Goal: Communication & Community: Ask a question

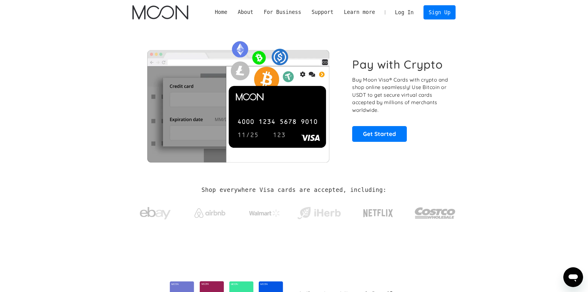
click at [408, 10] on link "Log In" at bounding box center [404, 13] width 29 height 14
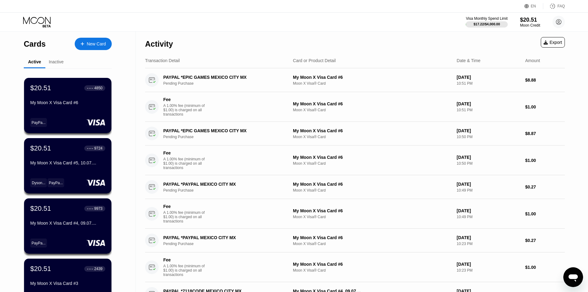
click at [569, 273] on icon "Відкрити вікно повідомлень" at bounding box center [572, 276] width 11 height 11
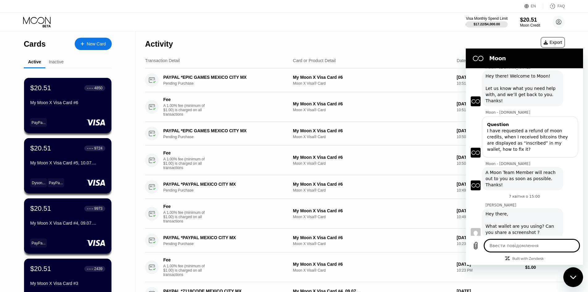
scroll to position [209, 0]
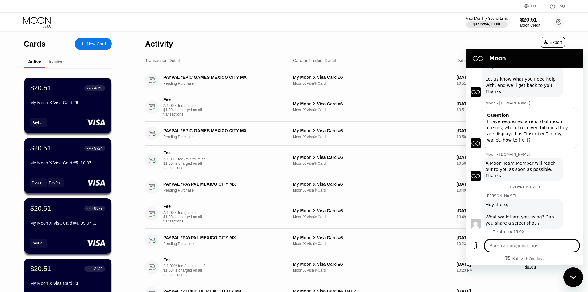
type textarea "x"
type textarea "H"
type textarea "x"
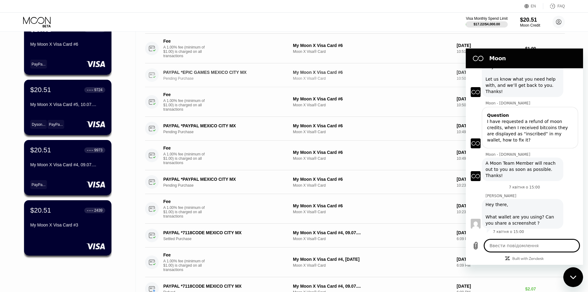
scroll to position [62, 0]
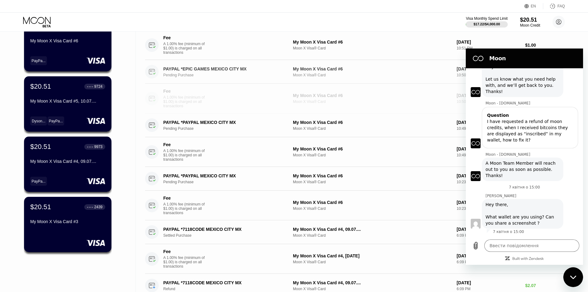
drag, startPoint x: 391, startPoint y: 97, endPoint x: 154, endPoint y: 59, distance: 239.6
click at [154, 59] on div "Activity Export Transaction Detail Card or Product Detail Date & Time Amount PA…" at bounding box center [355, 254] width 420 height 569
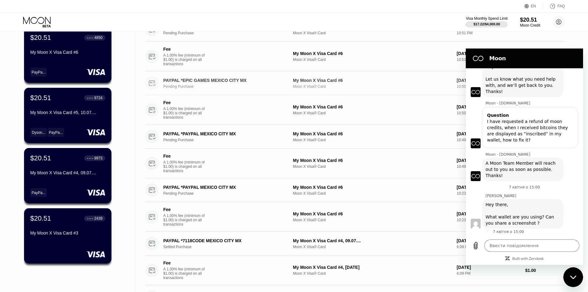
scroll to position [31, 0]
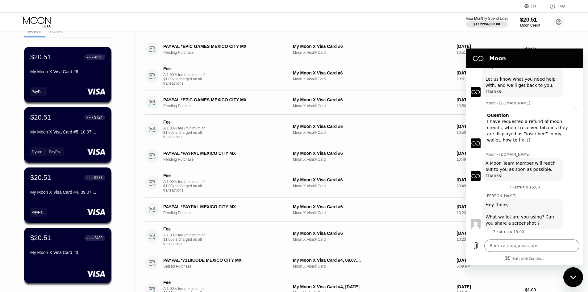
click at [491, 53] on div "Moon" at bounding box center [522, 58] width 107 height 12
click at [571, 285] on div "Закрити вікно обміну повідомленнями" at bounding box center [573, 276] width 19 height 19
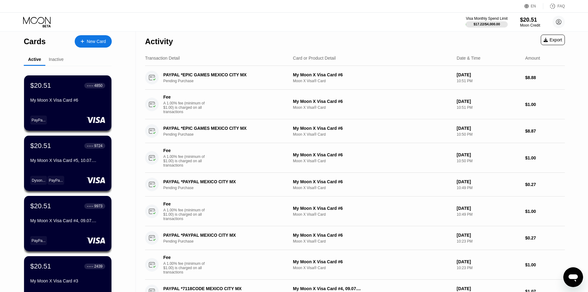
scroll to position [0, 0]
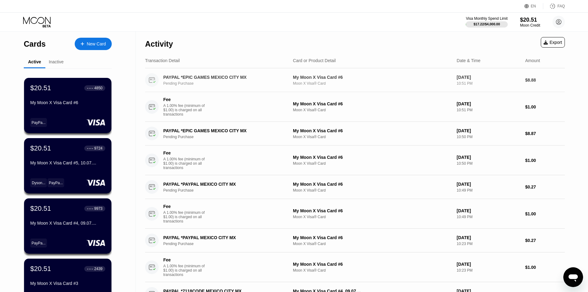
click at [217, 76] on div "PAYPAL *EPIC GAMES MEXICO CITY MX" at bounding box center [223, 77] width 120 height 5
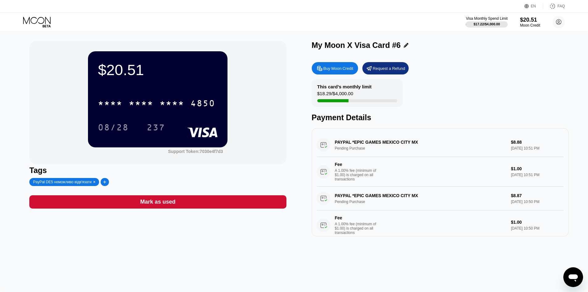
click at [350, 145] on div "PAYPAL *EPIC GAMES MEXICO CITY MX Pending Purchase $8.88 [DATE] 10:51 PM Fee A …" at bounding box center [440, 159] width 247 height 53
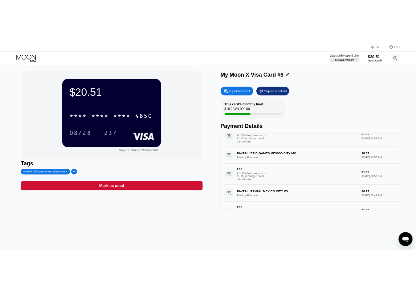
scroll to position [62, 0]
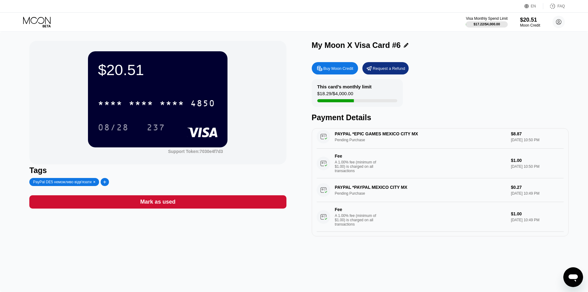
click at [351, 194] on div "PAYPAL *PAYPAL MEXICO CITY MX Pending Purchase $0.27 [DATE] 10:49 PM Fee A 1.00…" at bounding box center [440, 204] width 247 height 53
type textarea "x"
drag, startPoint x: 524, startPoint y: 144, endPoint x: 513, endPoint y: 145, distance: 10.9
click at [528, 144] on div "PAYPAL *EPIC GAMES MEXICO CITY MX Pending Purchase $8.87 [DATE] 10:50 PM Fee A …" at bounding box center [440, 151] width 247 height 53
click at [513, 145] on div "PAYPAL *EPIC GAMES MEXICO CITY MX Pending Purchase $8.87 [DATE] 10:50 PM Fee A …" at bounding box center [440, 151] width 247 height 53
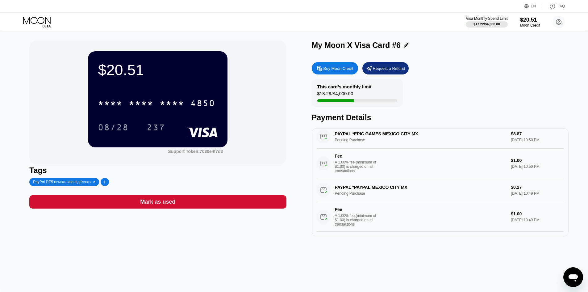
scroll to position [67, 0]
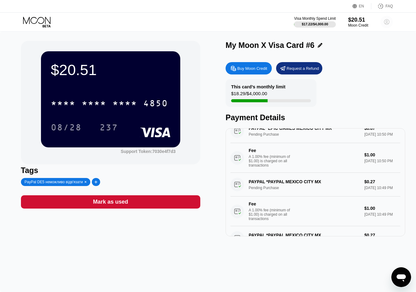
click at [387, 27] on circle at bounding box center [387, 22] width 12 height 12
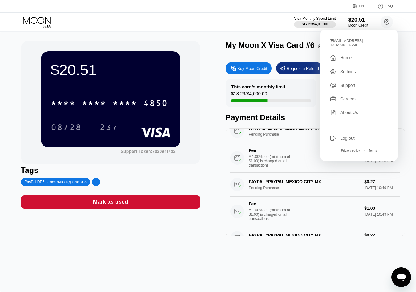
click at [346, 70] on div "Settings" at bounding box center [349, 71] width 16 height 5
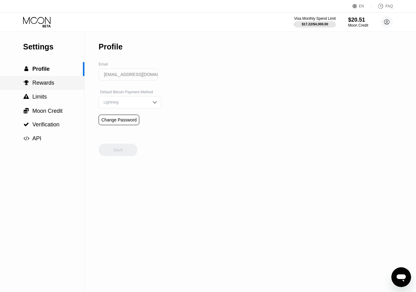
click at [63, 89] on div " Rewards" at bounding box center [42, 83] width 85 height 14
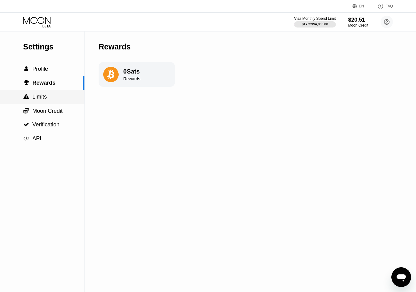
click at [57, 95] on div " Limits" at bounding box center [42, 96] width 85 height 6
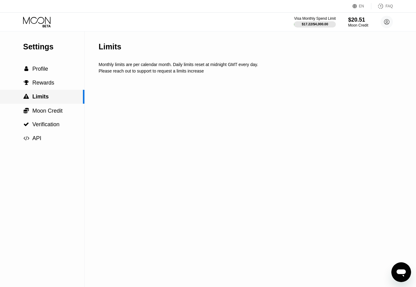
click at [56, 103] on div " Limits" at bounding box center [42, 97] width 85 height 14
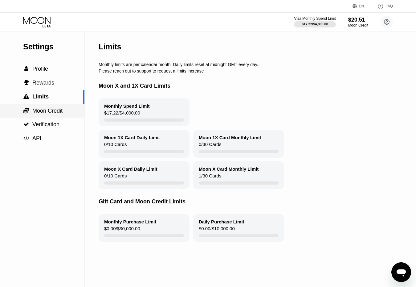
click at [58, 110] on span "Moon Credit" at bounding box center [47, 111] width 30 height 6
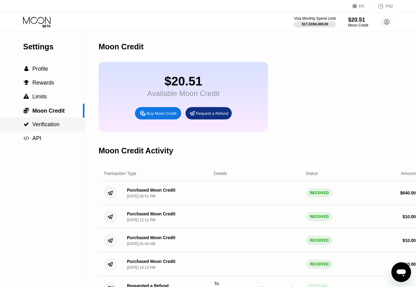
click at [61, 123] on div " Verification" at bounding box center [42, 124] width 85 height 6
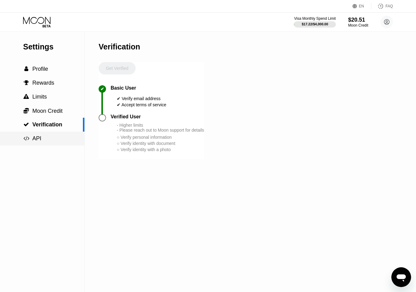
click at [59, 133] on div " API" at bounding box center [42, 138] width 85 height 14
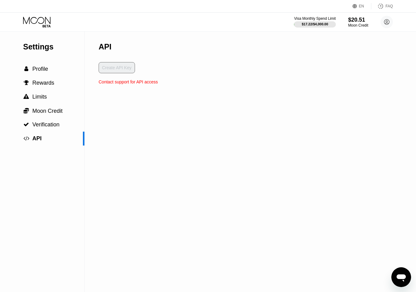
click at [24, 20] on icon at bounding box center [37, 22] width 29 height 11
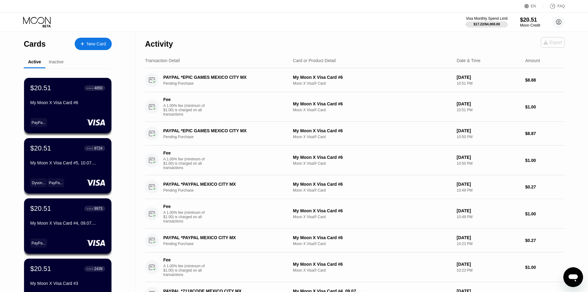
click at [556, 42] on div "Export" at bounding box center [552, 42] width 19 height 5
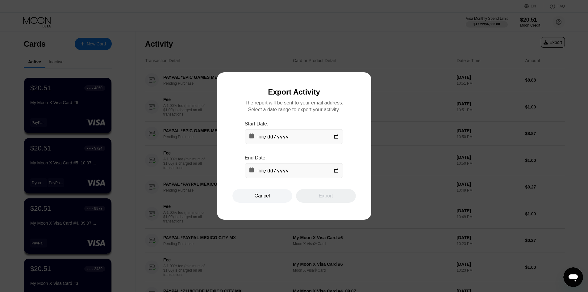
click at [281, 134] on input "date" at bounding box center [294, 136] width 98 height 15
type input "[DATE]"
click at [279, 172] on input "date" at bounding box center [294, 170] width 98 height 15
click at [259, 173] on input "date" at bounding box center [294, 170] width 98 height 15
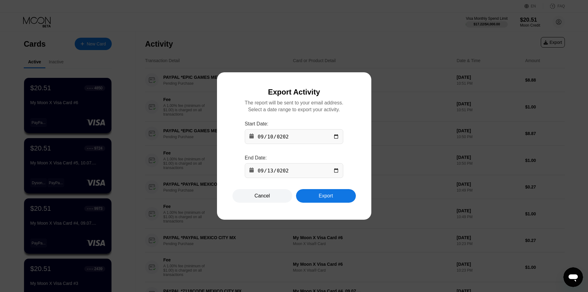
type input "[DATE]"
click at [314, 195] on div "Export" at bounding box center [326, 196] width 60 height 14
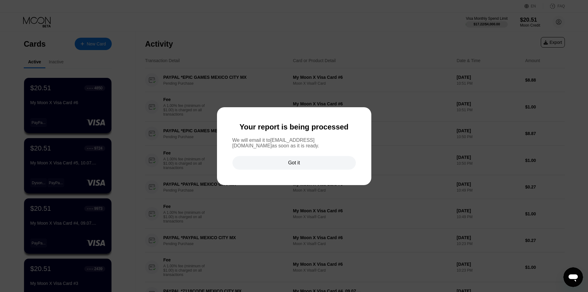
click at [339, 169] on div "Got it" at bounding box center [293, 163] width 123 height 14
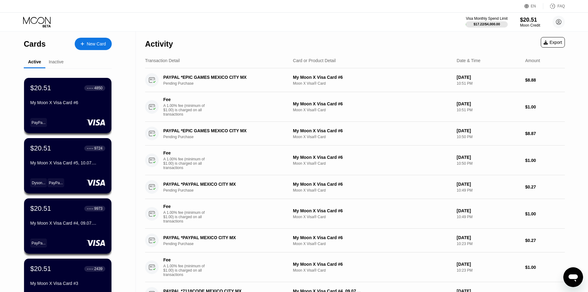
click at [572, 276] on icon "Відкрити вікно повідомлень" at bounding box center [572, 277] width 9 height 7
type textarea "x"
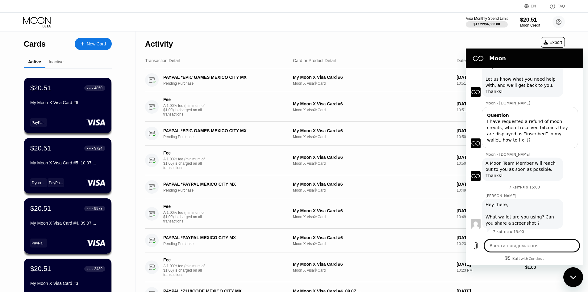
click at [514, 246] on textarea at bounding box center [531, 245] width 95 height 12
paste textarea "Good evening, I have a question regarding two transactions, 01993a8c-6e78-46c0-…"
type textarea "Good evening, I have a question regarding two transactions, 01993a8c-6e78-46c0-…"
type textarea "x"
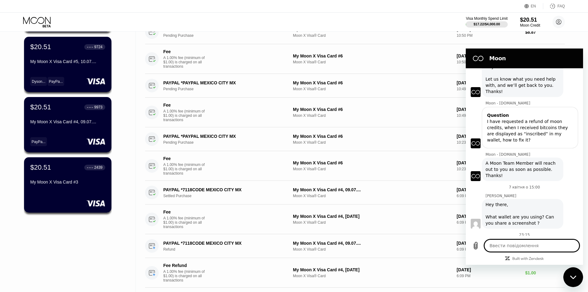
scroll to position [123, 0]
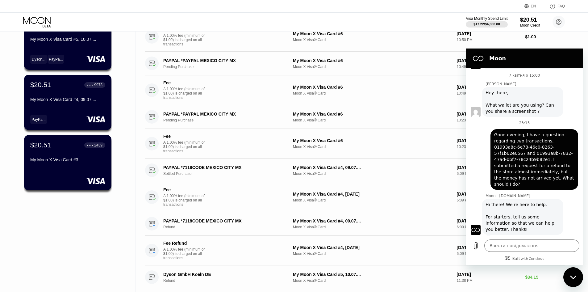
type textarea "x"
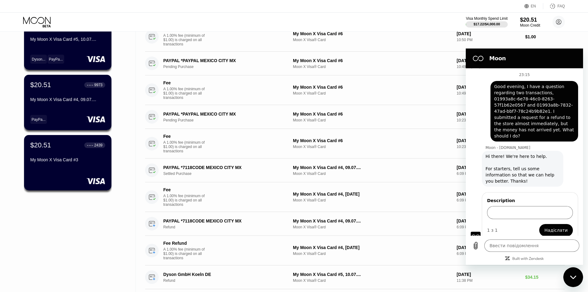
scroll to position [368, 0]
click at [514, 113] on span "Good evening, I have a question regarding two transactions, 01993a8c-6e78-46c0-…" at bounding box center [534, 112] width 80 height 56
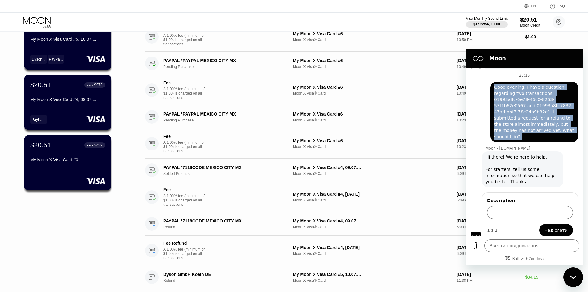
click at [514, 113] on span "Good evening, I have a question regarding two transactions, 01993a8c-6e78-46c0-…" at bounding box center [534, 112] width 80 height 56
copy span "Good evening, I have a question regarding two transactions, 01993a8c-6e78-46c0-…"
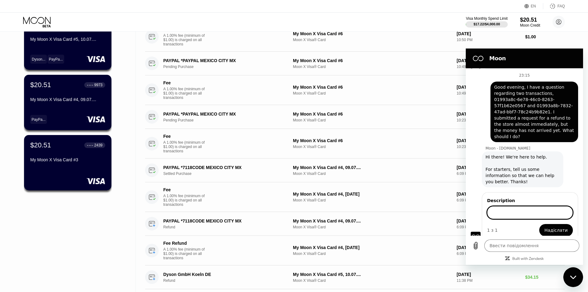
click at [515, 206] on input "Description" at bounding box center [530, 212] width 86 height 13
paste input "Good evening, I have a question regarding two transactions, 01993a8c-6e78-46c0-…"
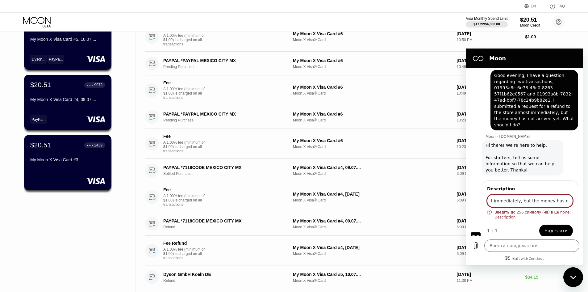
scroll to position [380, 0]
type input "Good evening, I have a question regarding two transactions, 01993a8c-6e78-46c0-…"
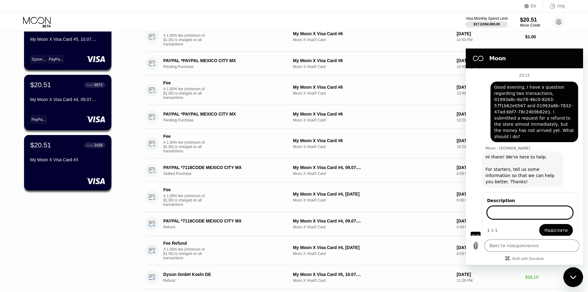
type textarea "x"
click at [501, 212] on input "Description" at bounding box center [530, 212] width 86 height 13
paste input "I submitted a request for a refund to the store almost immediately, but the mon…"
type input "I submitted a request for a refund to the store almost immediately, but the mon…"
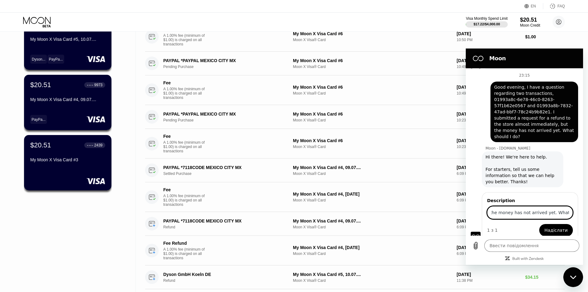
scroll to position [0, 0]
click at [549, 226] on span "Надіслати" at bounding box center [555, 229] width 23 height 7
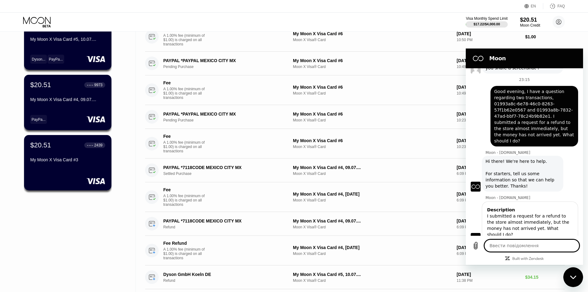
scroll to position [361, 0]
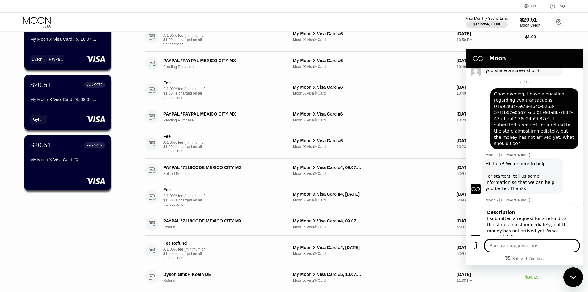
type textarea "x"
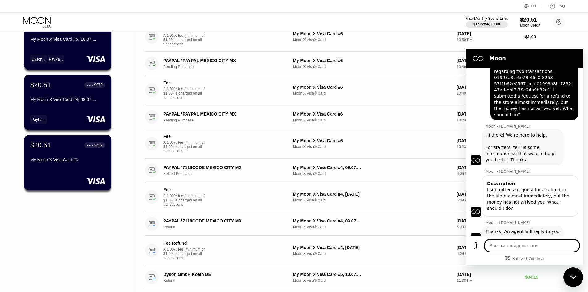
scroll to position [392, 0]
